Goal: Find contact information: Obtain details needed to contact an individual or organization

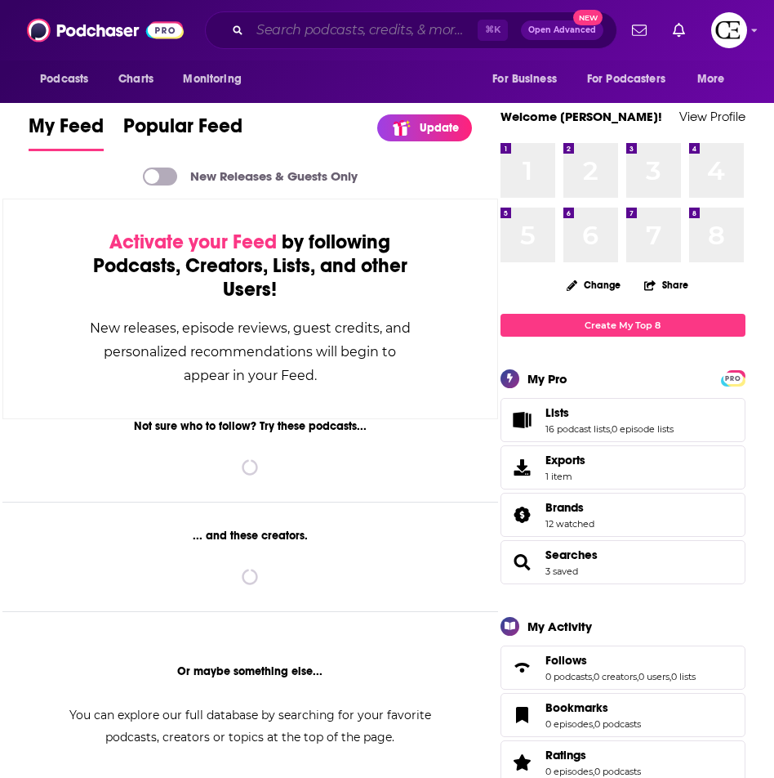
click at [359, 38] on input "Search podcasts, credits, & more..." at bounding box center [364, 30] width 228 height 26
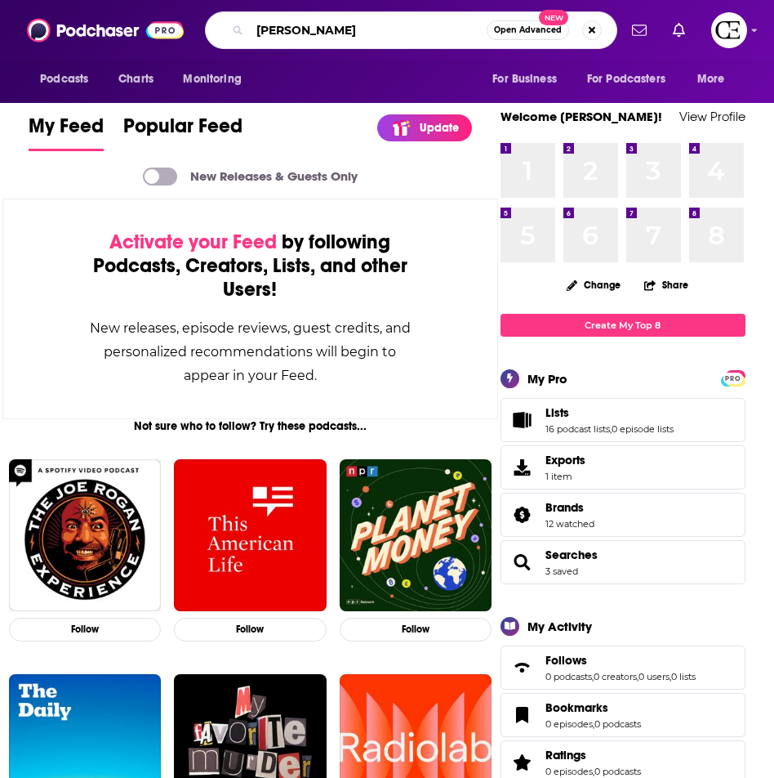
type input "[PERSON_NAME]"
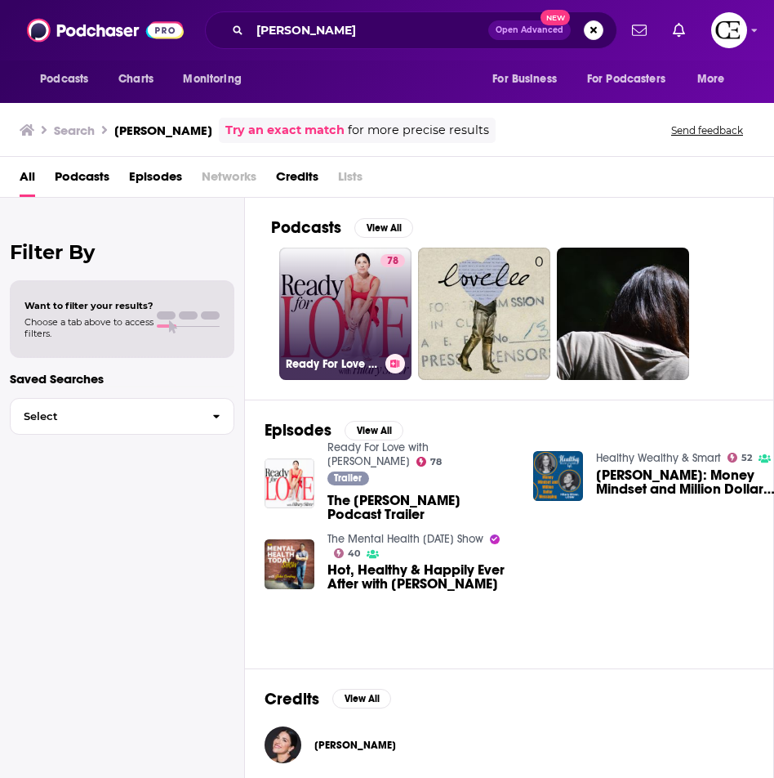
click at [368, 357] on h3 "Ready For Love with Hilary Silver" at bounding box center [332, 364] width 93 height 14
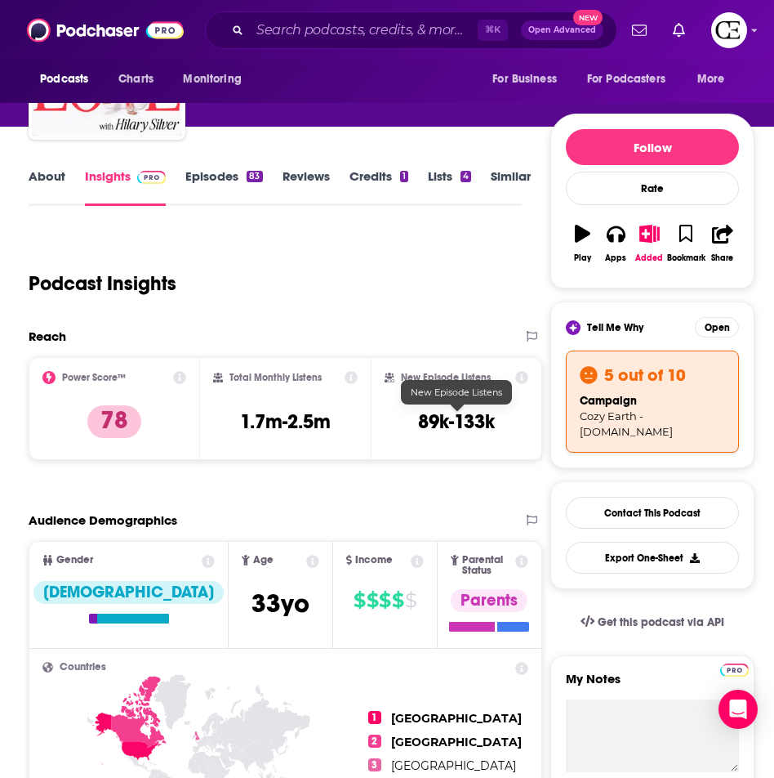
scroll to position [47, 0]
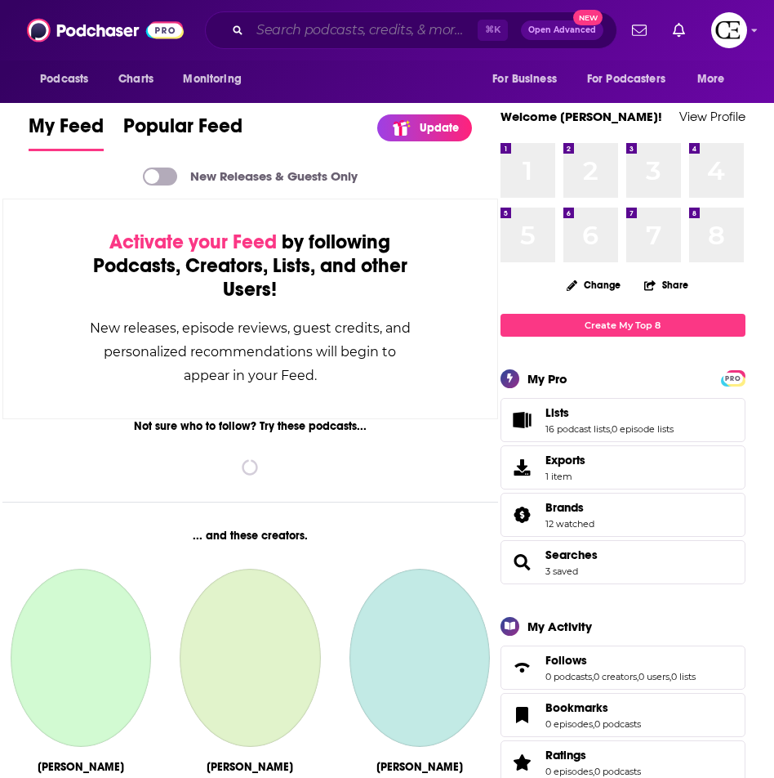
click at [343, 36] on input "Search podcasts, credits, & more..." at bounding box center [364, 30] width 228 height 26
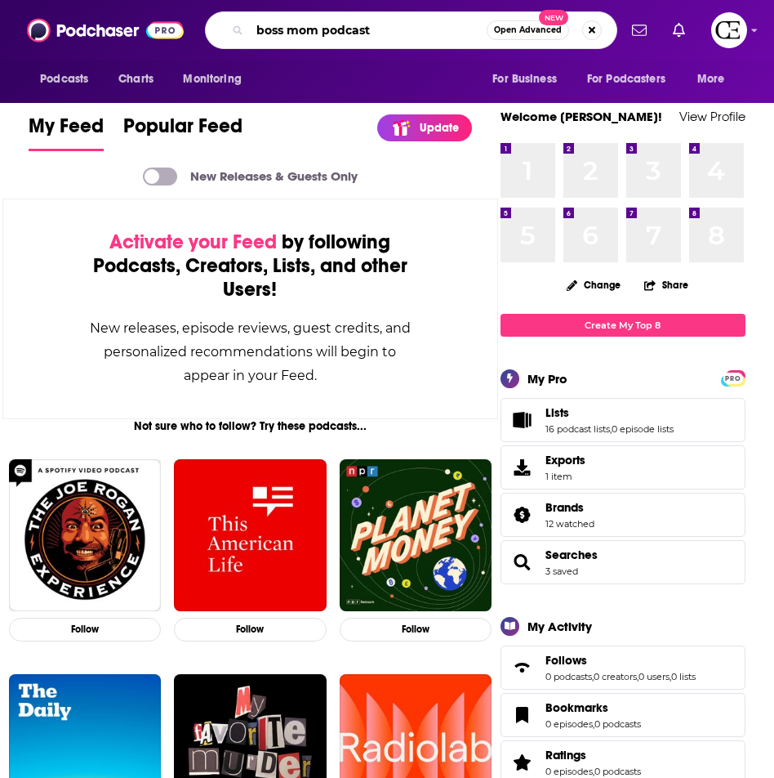
type input "boss mom podcast"
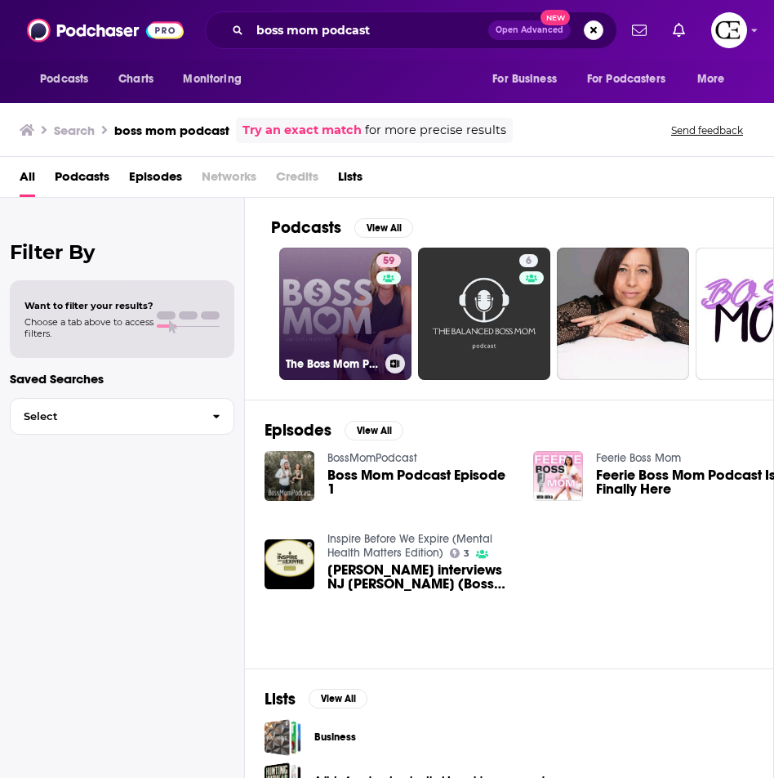
click at [297, 307] on link "59 The Boss Mom Podcast" at bounding box center [345, 313] width 132 height 132
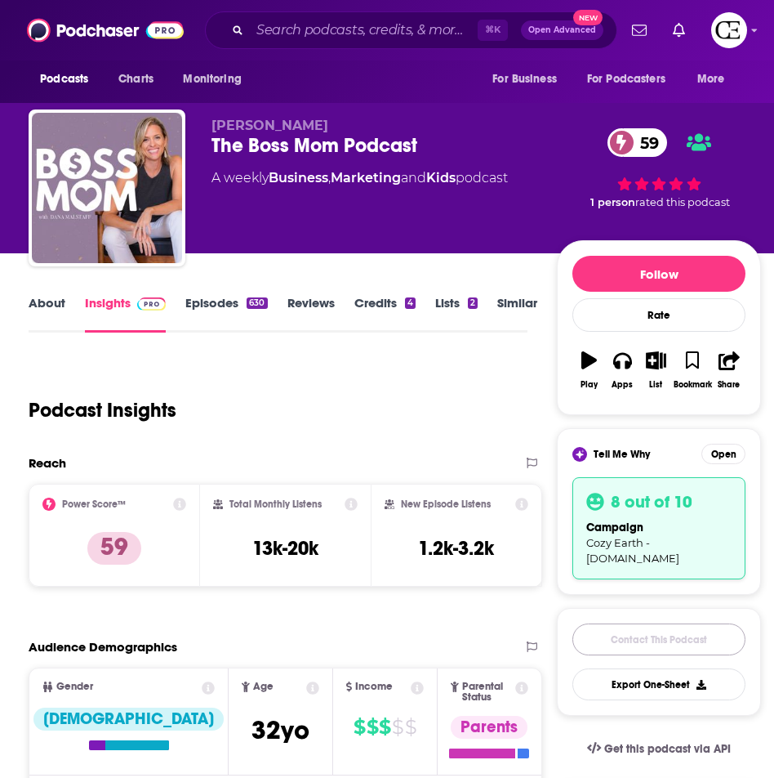
click at [668, 623] on link "Contact This Podcast" at bounding box center [659, 639] width 173 height 32
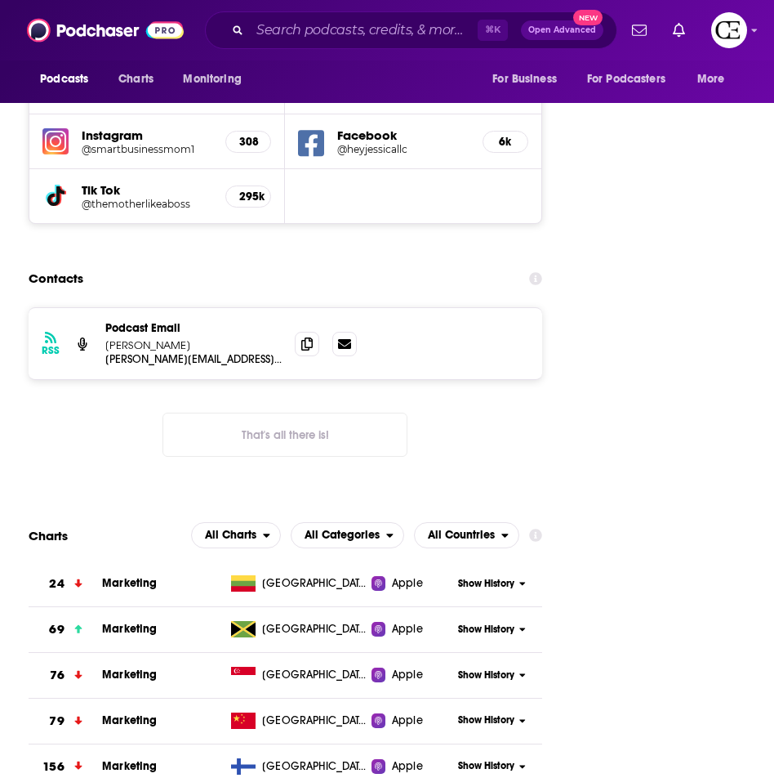
scroll to position [2495, 0]
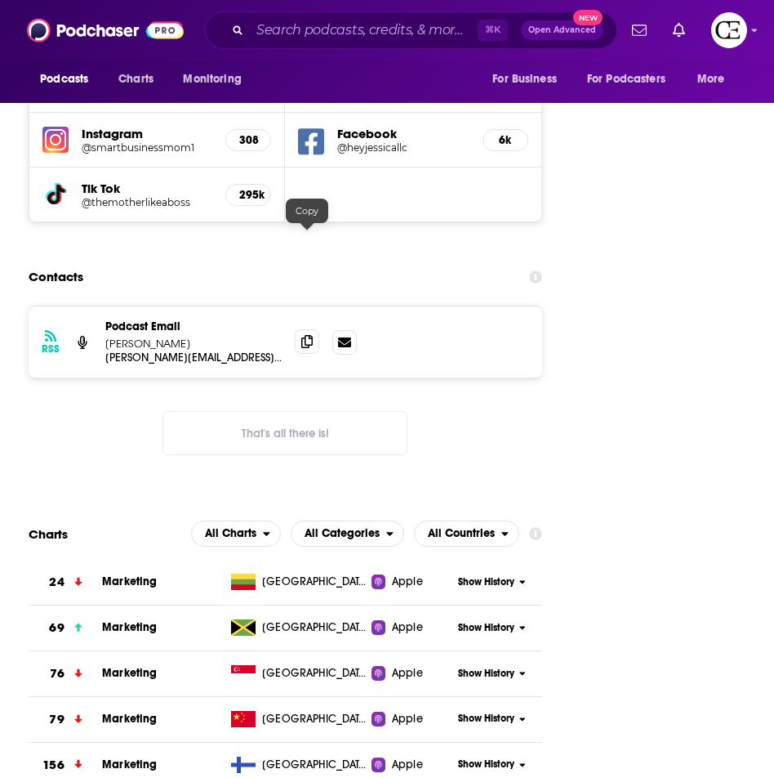
click at [301, 335] on icon at bounding box center [306, 341] width 11 height 13
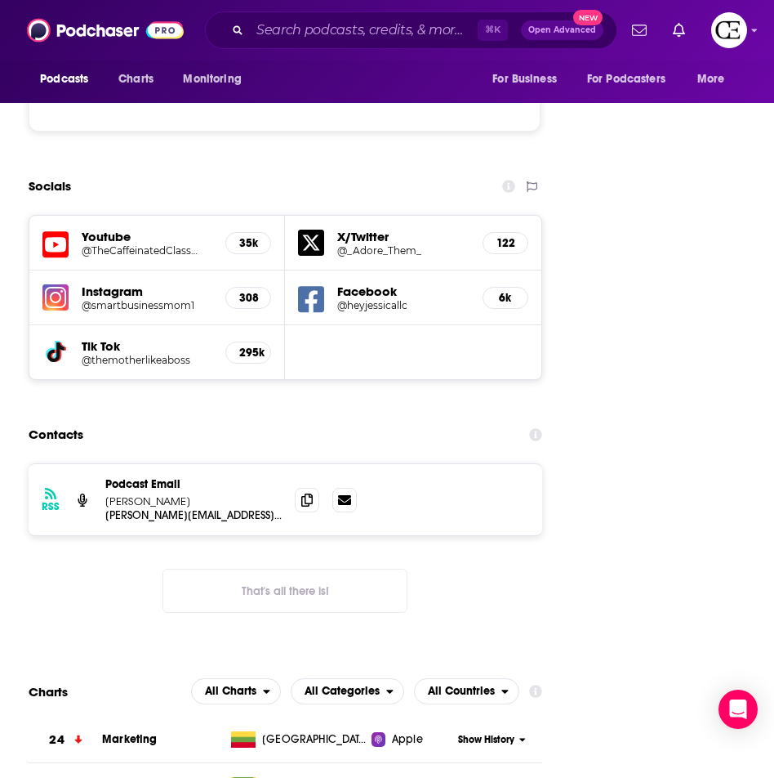
scroll to position [2350, 0]
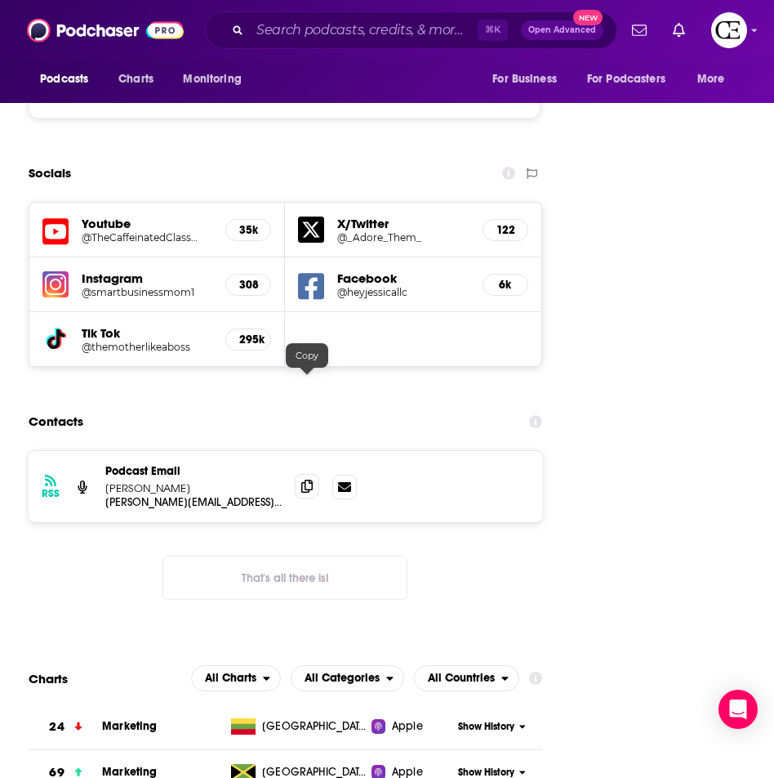
click at [310, 479] on icon at bounding box center [306, 485] width 11 height 13
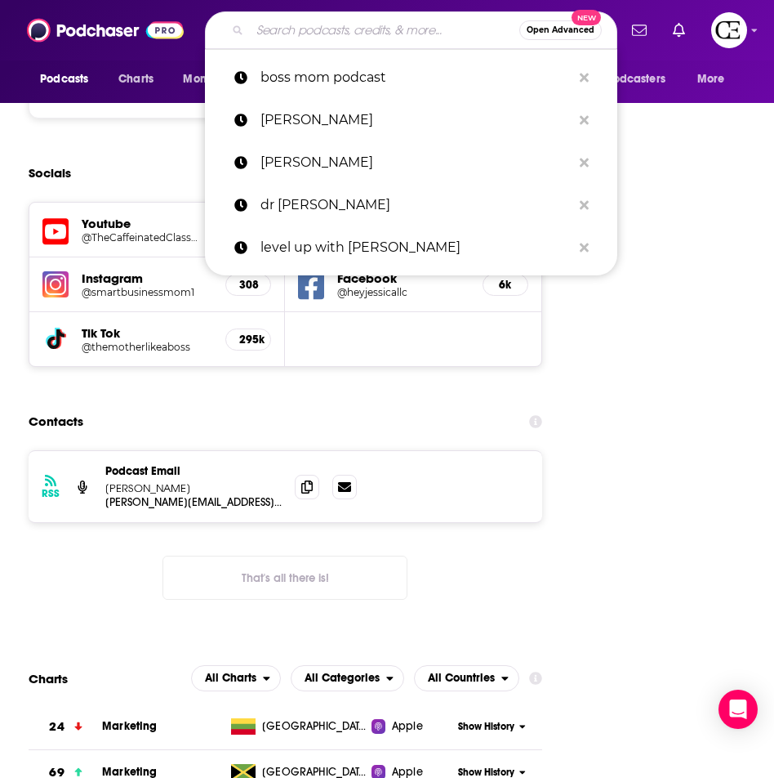
drag, startPoint x: 417, startPoint y: 26, endPoint x: 404, endPoint y: 26, distance: 13.1
click at [415, 25] on input "Search podcasts, credits, & more..." at bounding box center [385, 30] width 270 height 26
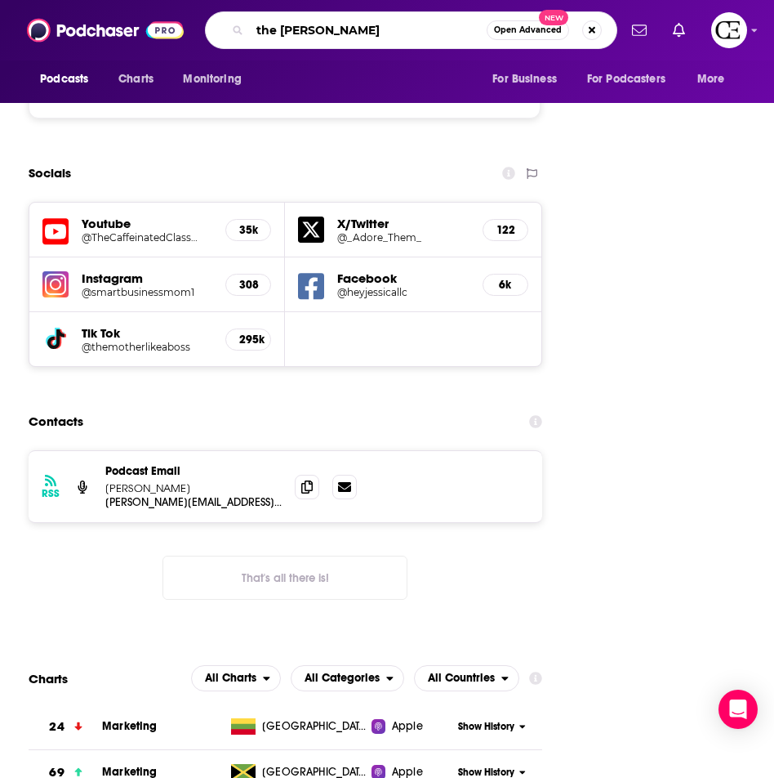
type input "the [PERSON_NAME] show"
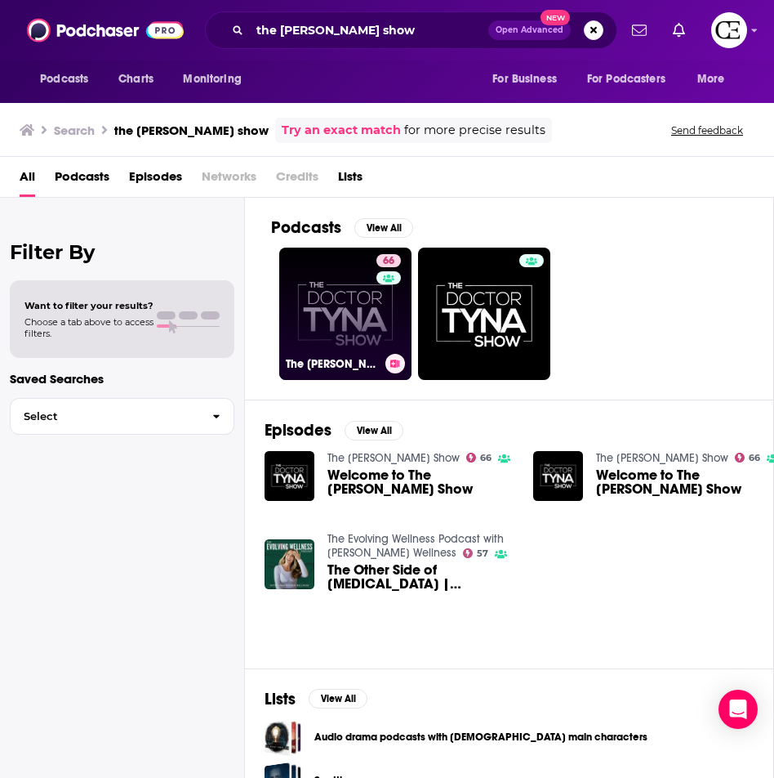
click at [372, 330] on link "66 The [PERSON_NAME] Show" at bounding box center [345, 313] width 132 height 132
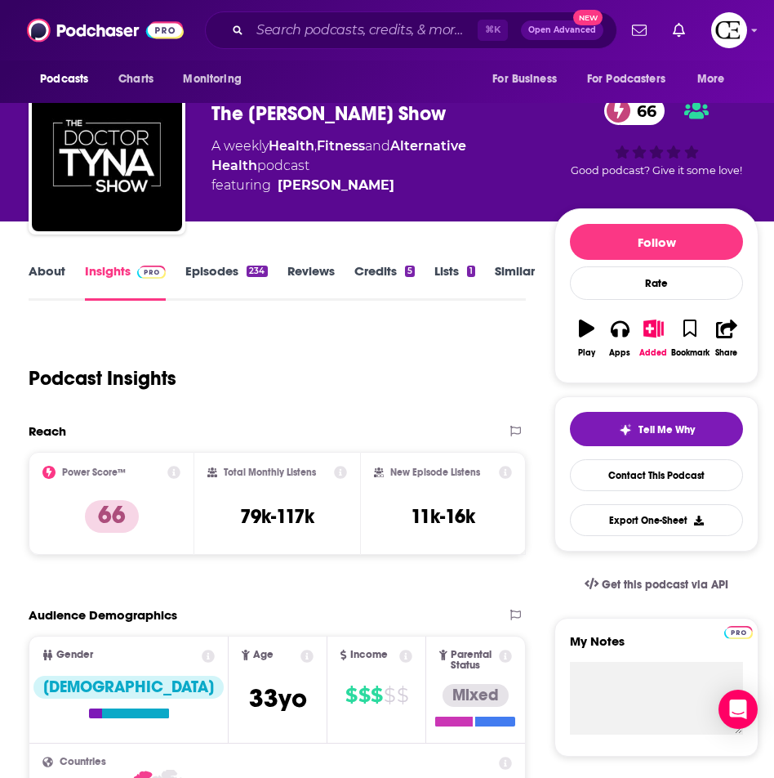
scroll to position [37, 0]
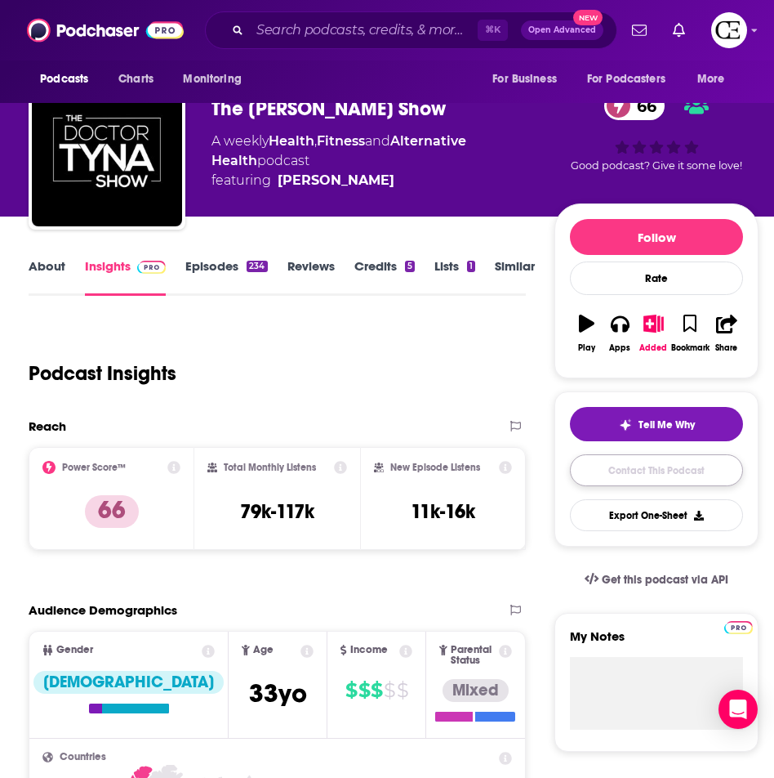
click at [641, 466] on link "Contact This Podcast" at bounding box center [656, 470] width 173 height 32
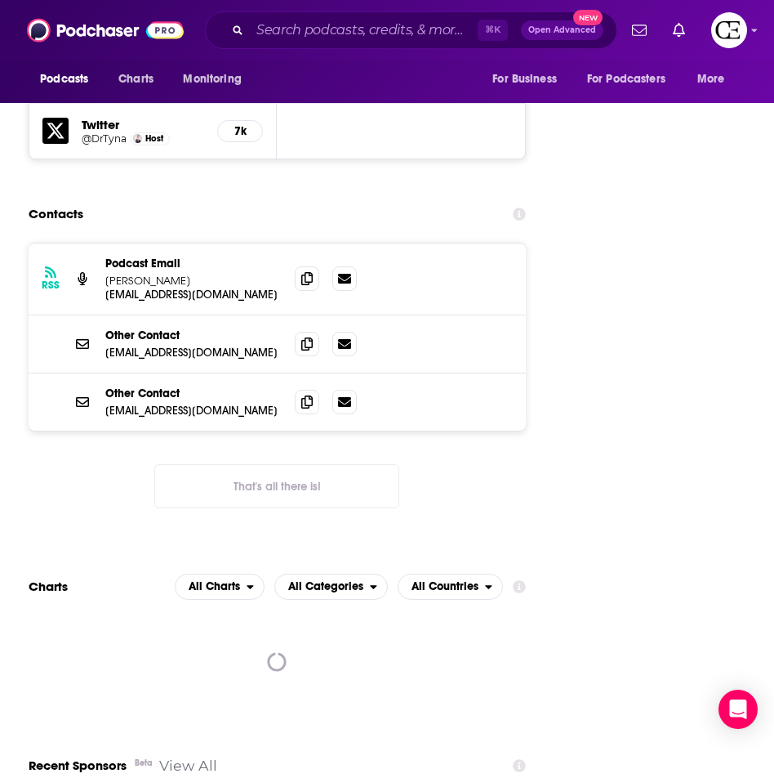
scroll to position [2489, 0]
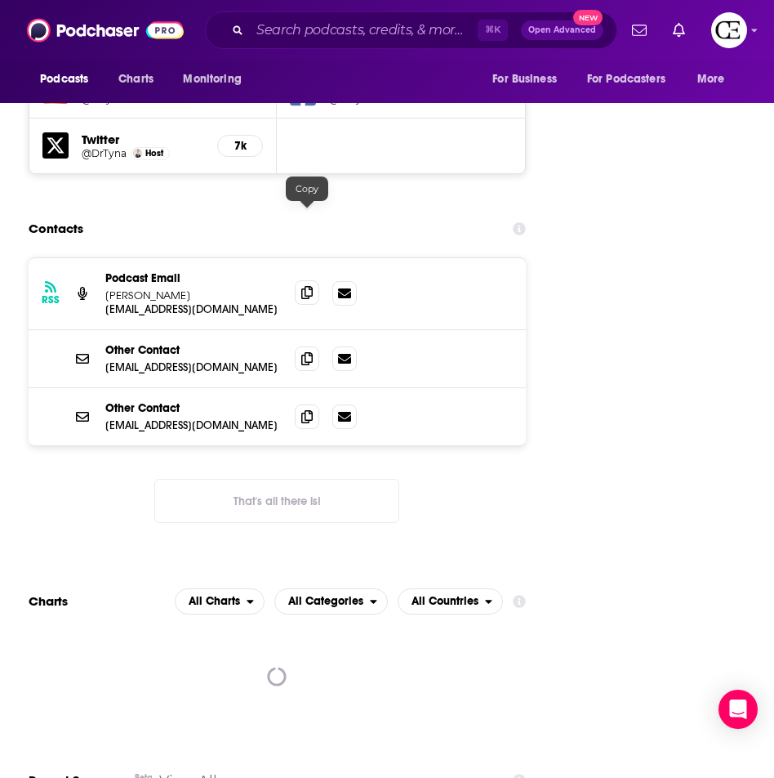
click at [304, 286] on icon at bounding box center [306, 292] width 11 height 13
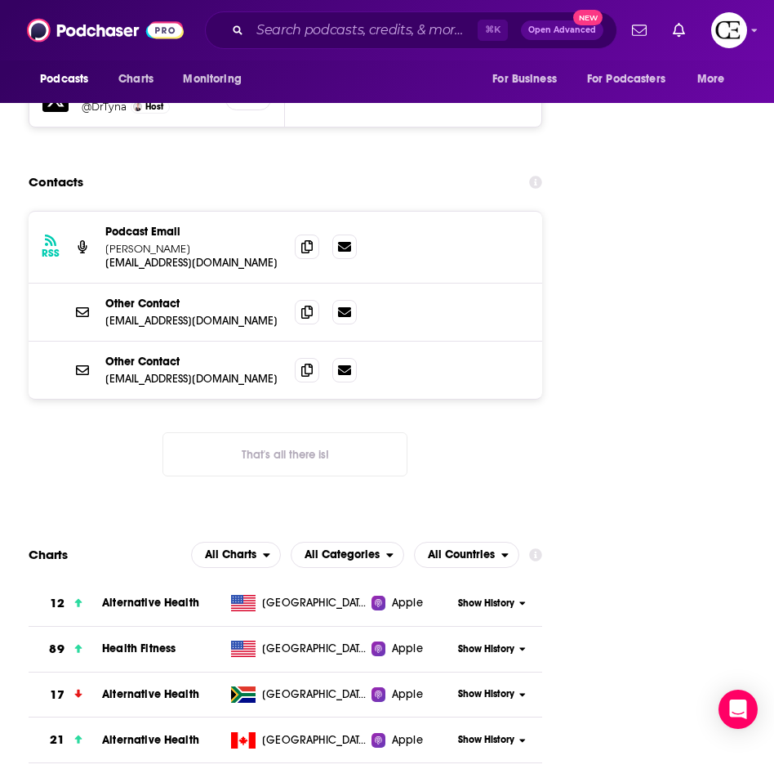
scroll to position [2546, 0]
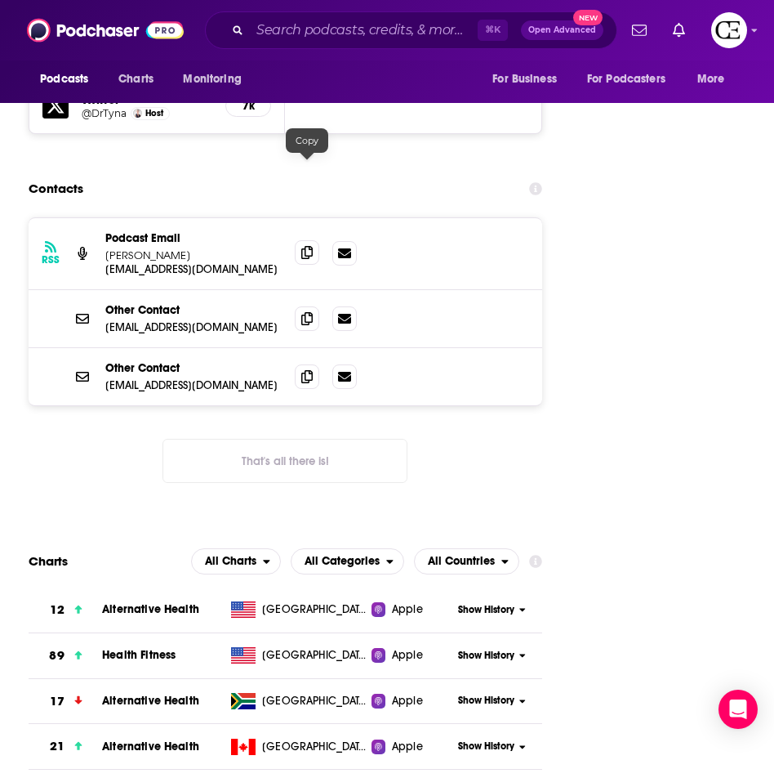
click at [306, 246] on icon at bounding box center [306, 252] width 11 height 13
